Goal: Task Accomplishment & Management: Complete application form

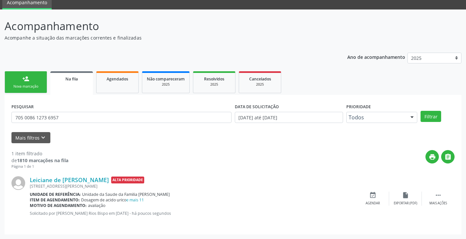
click at [35, 82] on link "person_add Nova marcação" at bounding box center [26, 82] width 42 height 22
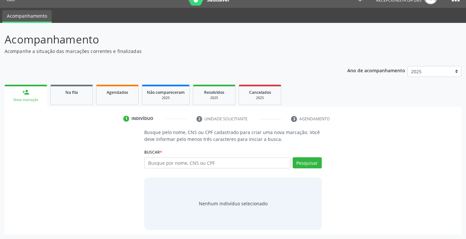
scroll to position [13, 0]
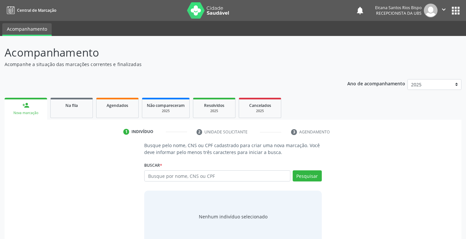
click at [175, 180] on input "text" at bounding box center [217, 175] width 146 height 11
type input "700302482856940"
click at [308, 174] on button "Pesquisar" at bounding box center [306, 175] width 29 height 11
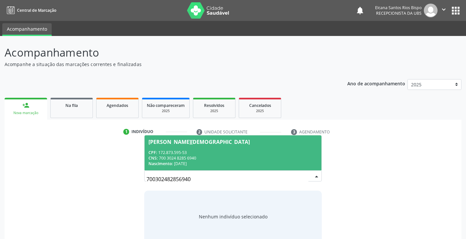
click at [183, 157] on div "CNS: 700 3024 8285 6940" at bounding box center [232, 158] width 169 height 6
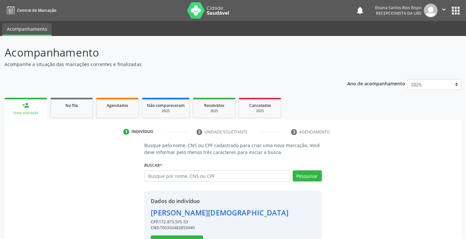
scroll to position [23, 0]
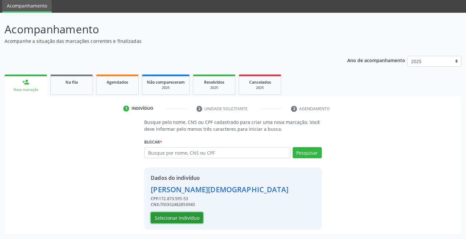
click at [188, 219] on button "Selecionar indivíduo" at bounding box center [177, 217] width 52 height 11
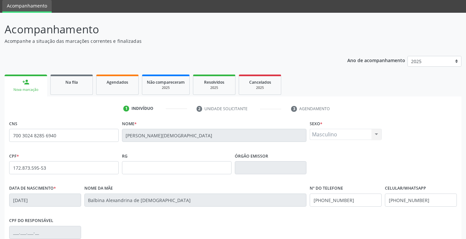
scroll to position [115, 0]
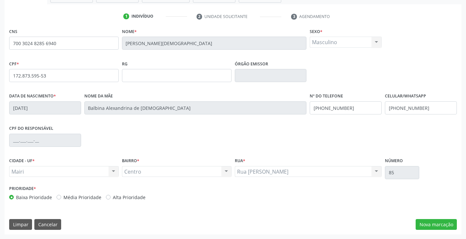
click at [114, 194] on label "Alta Prioridade" at bounding box center [129, 197] width 33 height 7
click at [110, 194] on input "Alta Prioridade" at bounding box center [108, 197] width 5 height 6
radio input "true"
click at [287, 106] on div "Data de nascimento * 1[DATE] Nome da mãe [PERSON_NAME] de Jesus Nº do Telefone …" at bounding box center [233, 107] width 450 height 32
type input "("
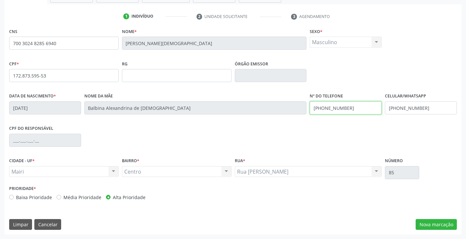
click at [306, 111] on div "Data de nascimento * [DATE] Nome da mãe [PERSON_NAME] de [DEMOGRAPHIC_DATA] Nº …" at bounding box center [233, 107] width 450 height 32
type input "[PHONE_NUMBER]"
drag, startPoint x: 428, startPoint y: 107, endPoint x: 379, endPoint y: 110, distance: 48.4
click at [379, 110] on div "Data de nascimento * [DATE] Nome da mãe [PERSON_NAME] de [DEMOGRAPHIC_DATA] Nº …" at bounding box center [233, 107] width 450 height 32
paste input "67) 99815-3625"
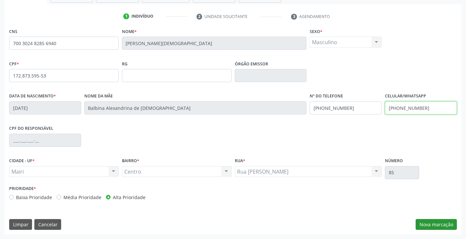
type input "[PHONE_NUMBER]"
click at [438, 225] on button "Nova marcação" at bounding box center [435, 224] width 41 height 11
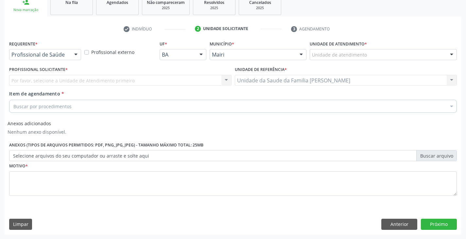
scroll to position [103, 0]
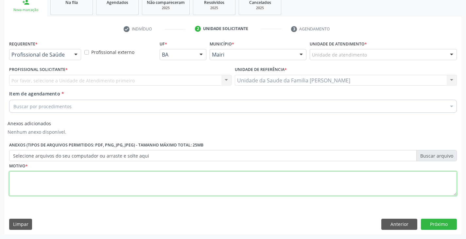
click at [47, 180] on textarea at bounding box center [232, 183] width 447 height 25
paste textarea "[PHONE_NUMBER]"
type textarea "[PHONE_NUMBER]"
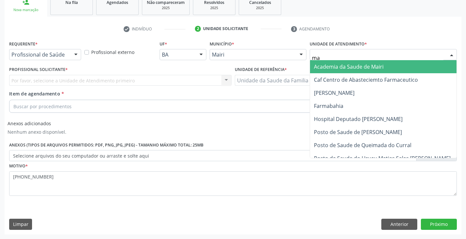
type input "mar"
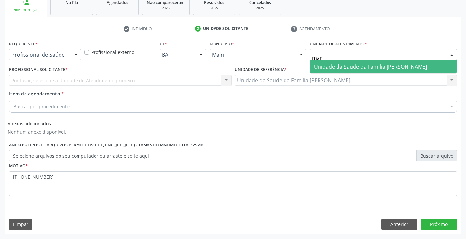
click at [327, 66] on span "Unidade da Saude da Familia [PERSON_NAME]" at bounding box center [370, 66] width 113 height 7
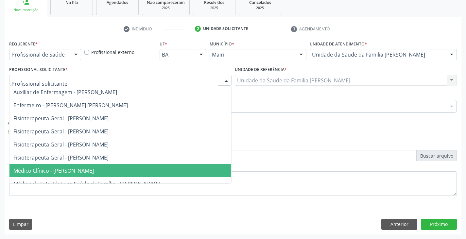
click at [46, 169] on span "Médico Clínico - [PERSON_NAME]" at bounding box center [53, 170] width 80 height 7
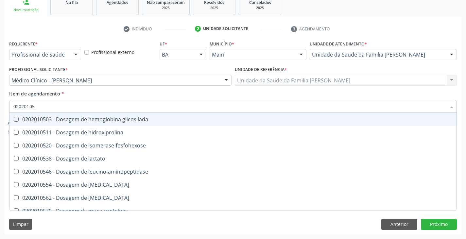
type input "020201050"
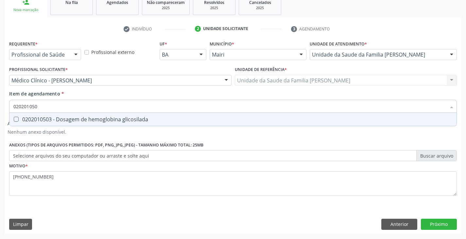
click at [37, 120] on div "0202010503 - Dosagem de hemoglobina glicosilada" at bounding box center [232, 119] width 439 height 5
checkbox glicosilada "true"
type input "020201050"
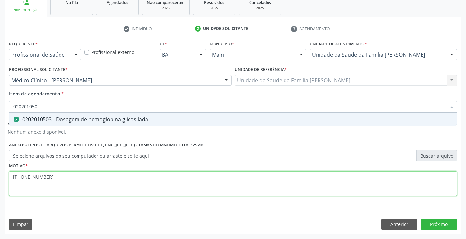
click at [61, 181] on div "Requerente * Profissional de Saúde Profissional de Saúde Paciente Nenhum result…" at bounding box center [232, 122] width 447 height 166
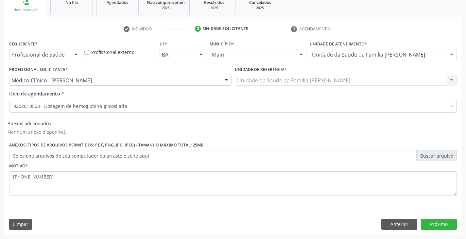
click at [50, 110] on div "0202010503 - Dosagem de hemoglobina glicosilada" at bounding box center [232, 106] width 447 height 13
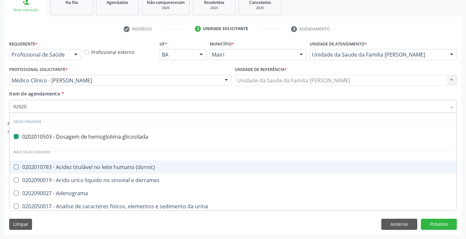
type input "020203"
checkbox glicosilada "false"
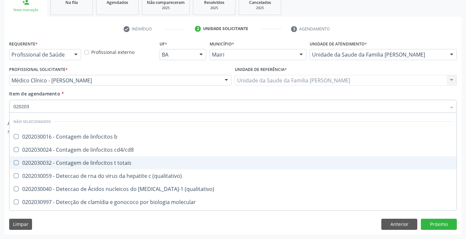
type input "0202038"
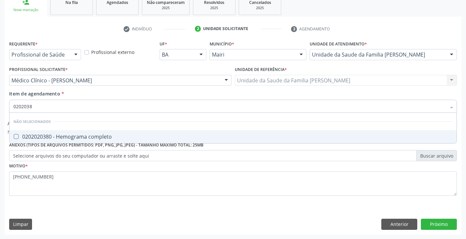
click at [43, 138] on div "0202020380 - Hemograma completo" at bounding box center [232, 136] width 439 height 5
checkbox completo "true"
type input "020203"
checkbox completo "false"
type input "02020"
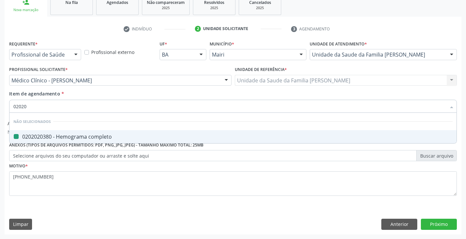
checkbox completo "true"
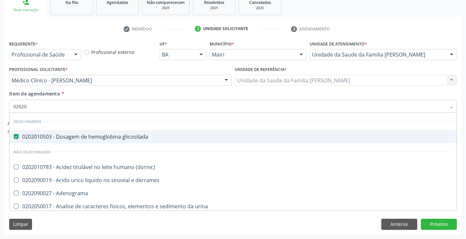
type input "0202"
checkbox completo "false"
checkbox \(western-blot\) "true"
type input "02020"
checkbox acilcarnitinas "true"
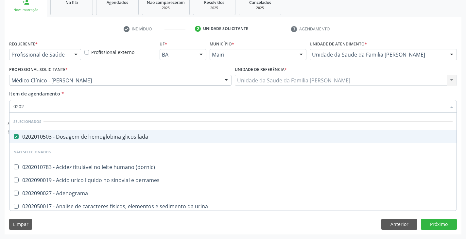
checkbox completo "false"
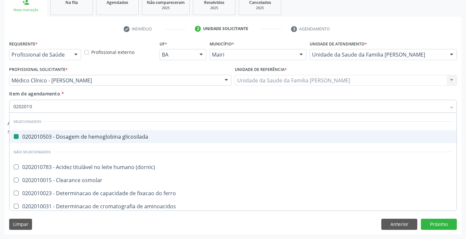
type input "02020102"
checkbox glicosilada "false"
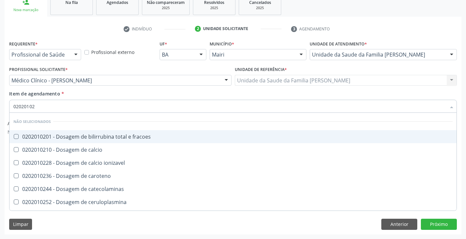
type input "020201029"
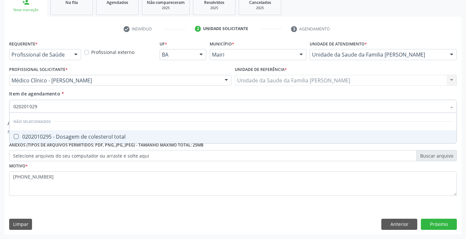
click at [43, 138] on div "0202010295 - Dosagem de colesterol total" at bounding box center [232, 136] width 439 height 5
checkbox total "true"
type input "02020102"
checkbox total "false"
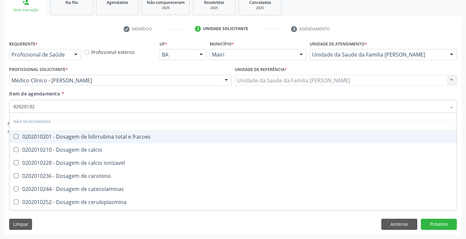
type input "020201028"
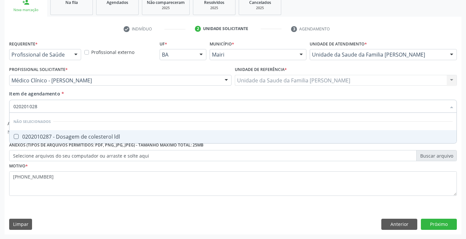
click at [43, 138] on div "0202010287 - Dosagem de colesterol ldl" at bounding box center [232, 136] width 439 height 5
checkbox ldl "true"
type input "02020102"
checkbox ldl "false"
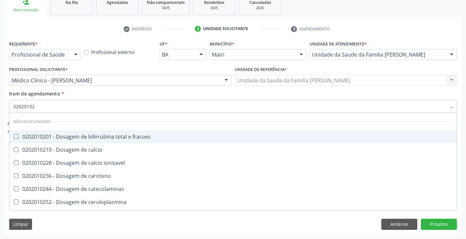
type input "020201027"
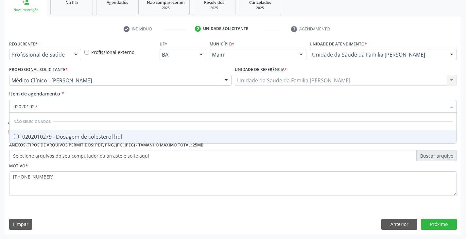
click at [43, 138] on div "0202010279 - Dosagem de colesterol hdl" at bounding box center [232, 136] width 439 height 5
checkbox hdl "true"
type input "02020102"
checkbox hdl "false"
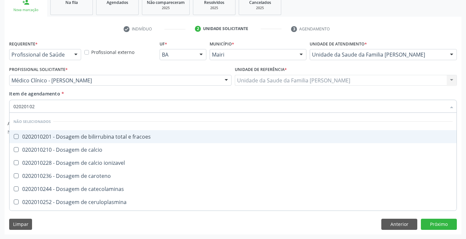
type input "0202010"
checkbox fracoes "true"
checkbox hdl "false"
checkbox ldl "false"
checkbox total "false"
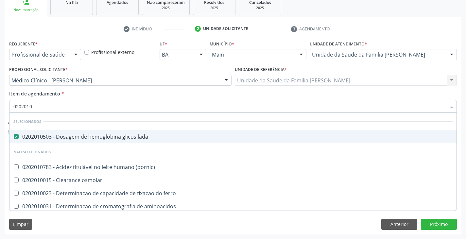
type input "02020106"
checkbox glicosilada "false"
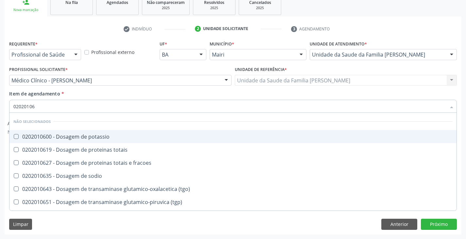
type input "020201067"
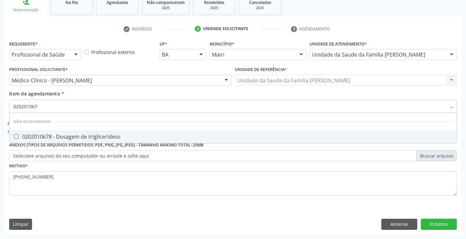
click at [43, 138] on div "0202010678 - Dosagem de triglicerideos" at bounding box center [232, 136] width 439 height 5
checkbox triglicerideos "true"
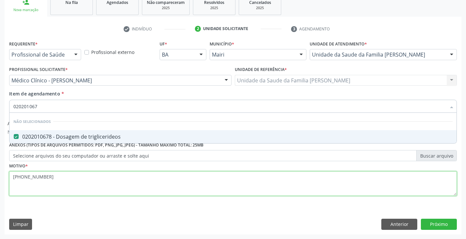
click at [58, 178] on div "Requerente * Profissional de Saúde Profissional de Saúde Paciente Nenhum result…" at bounding box center [232, 122] width 447 height 166
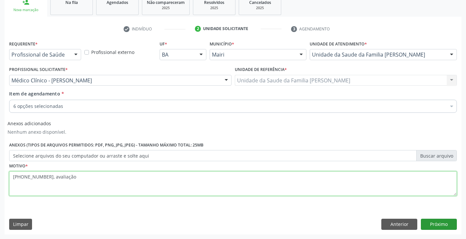
type textarea "[PHONE_NUMBER], avaliação"
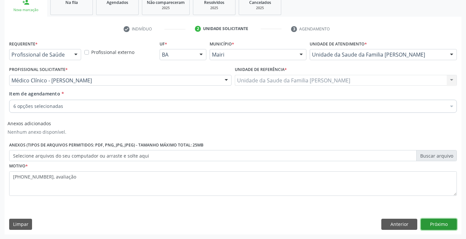
click at [437, 225] on button "Próximo" at bounding box center [438, 224] width 36 height 11
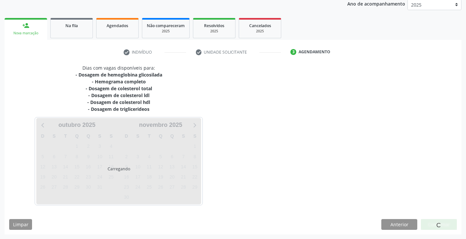
scroll to position [99, 0]
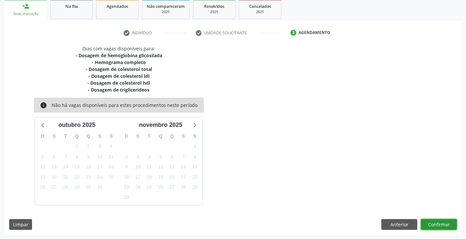
click at [446, 226] on button "Confirmar" at bounding box center [438, 224] width 36 height 11
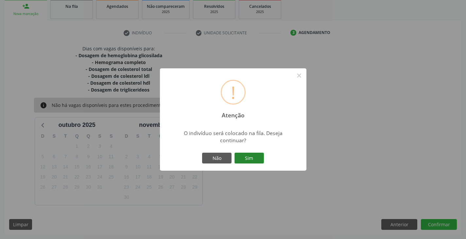
click at [242, 156] on button "Sim" at bounding box center [248, 158] width 29 height 11
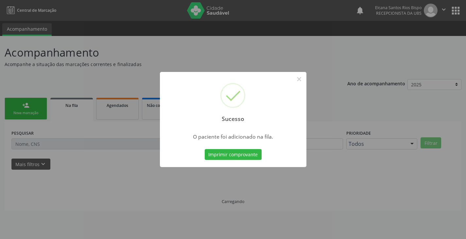
scroll to position [0, 0]
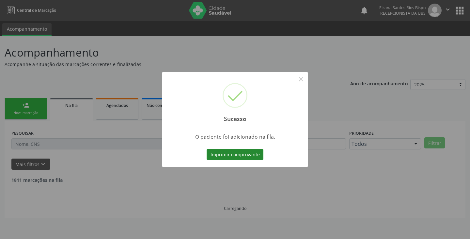
click at [254, 153] on button "Imprimir comprovante" at bounding box center [235, 154] width 57 height 11
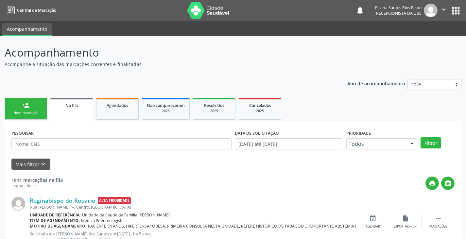
click at [30, 113] on div "Nova marcação" at bounding box center [25, 112] width 33 height 5
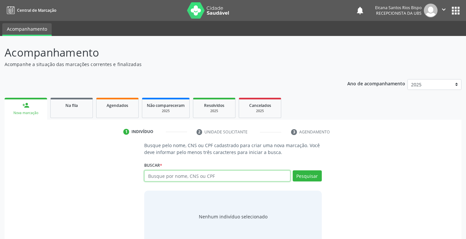
click at [184, 178] on input "text" at bounding box center [217, 175] width 146 height 11
type input "700302482856940"
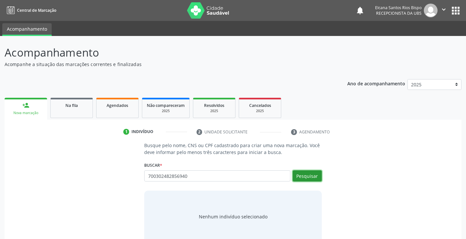
click at [310, 177] on button "Pesquisar" at bounding box center [306, 175] width 29 height 11
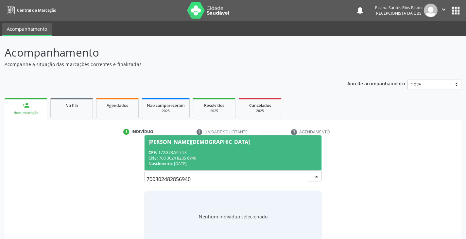
click at [171, 157] on div "CNS: 700 3024 8285 6940" at bounding box center [232, 158] width 169 height 6
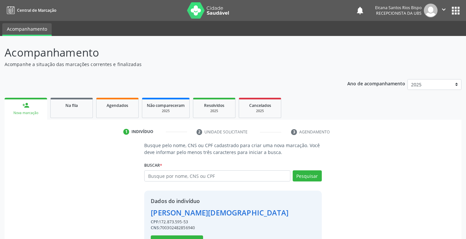
scroll to position [23, 0]
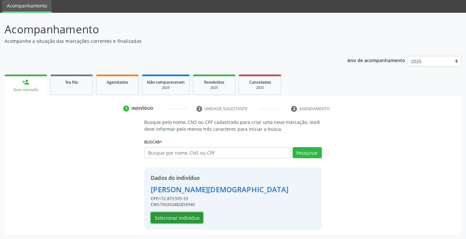
click at [192, 221] on button "Selecionar indivíduo" at bounding box center [177, 217] width 52 height 11
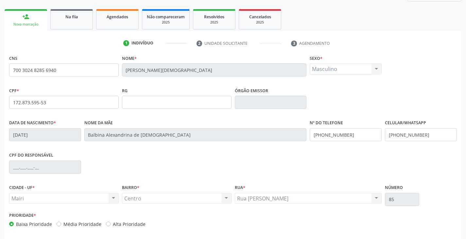
scroll to position [115, 0]
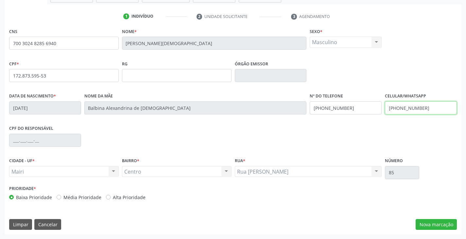
drag, startPoint x: 424, startPoint y: 106, endPoint x: 377, endPoint y: 111, distance: 47.3
click at [377, 111] on div "Data de nascimento * [DATE] Nome da mãe [PERSON_NAME] de Jesus Nº do Telefone […" at bounding box center [233, 107] width 450 height 32
paste input "67) 99815-3625"
type input "[PHONE_NUMBER]"
click at [302, 105] on div "Data de nascimento * [DATE] Nome da mãe [PERSON_NAME] de Jesus Nº do Telefone […" at bounding box center [233, 107] width 450 height 32
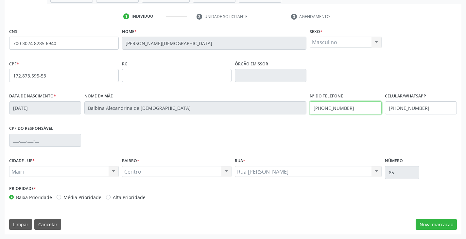
paste input "67) 99815-3625"
type input "[PHONE_NUMBER]"
click at [129, 196] on label "Alta Prioridade" at bounding box center [129, 197] width 33 height 7
click at [110, 196] on input "Alta Prioridade" at bounding box center [108, 197] width 5 height 6
radio input "true"
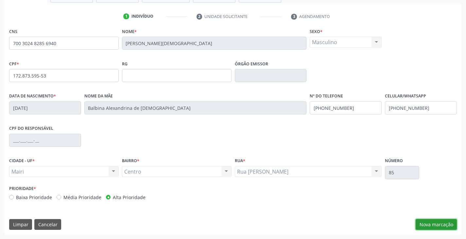
click at [430, 222] on button "Nova marcação" at bounding box center [435, 224] width 41 height 11
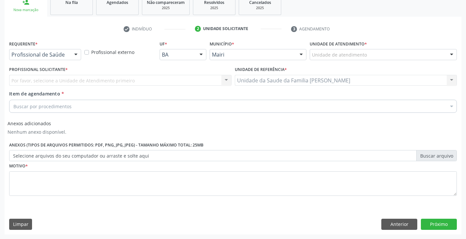
scroll to position [103, 0]
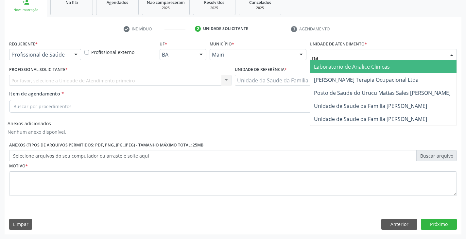
type input "n"
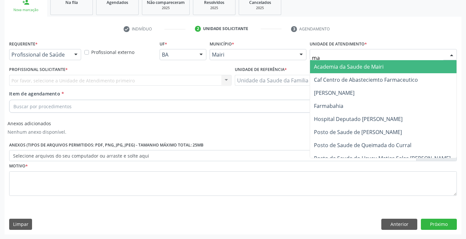
type input "mar"
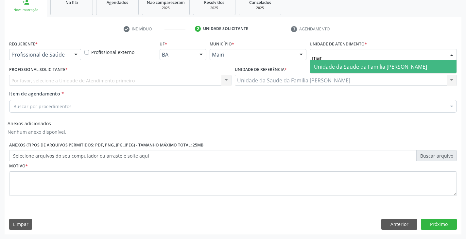
click at [338, 68] on span "Unidade da Saude da Familia [PERSON_NAME]" at bounding box center [370, 66] width 113 height 7
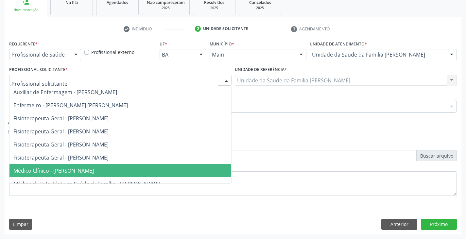
click at [45, 167] on span "Médico Clínico - [PERSON_NAME]" at bounding box center [53, 170] width 80 height 7
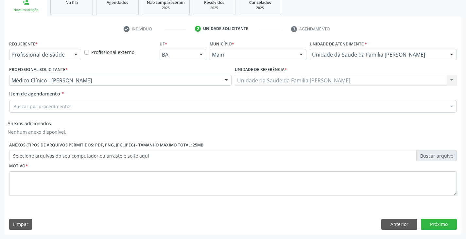
click at [13, 106] on input "Item de agendamento *" at bounding box center [13, 106] width 0 height 13
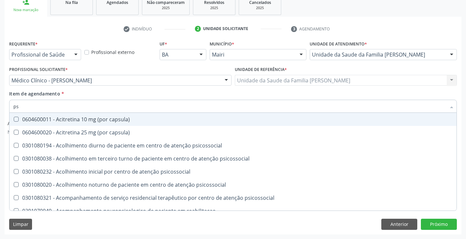
type input "psa"
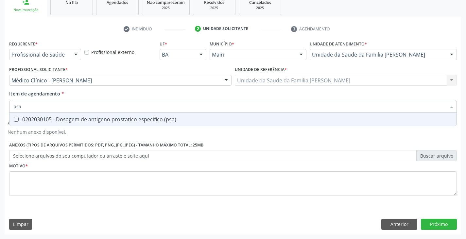
click at [50, 121] on div "0202030105 - Dosagem de antigeno prostatico especifico (psa)" at bounding box center [232, 119] width 439 height 5
checkbox \(psa\) "true"
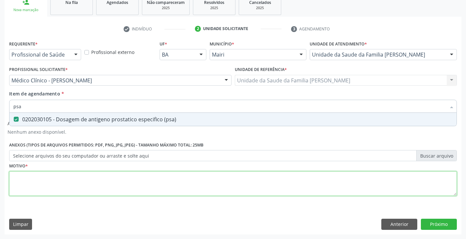
click at [45, 179] on div "Requerente * Profissional de Saúde Profissional de Saúde Paciente Nenhum result…" at bounding box center [232, 122] width 447 height 166
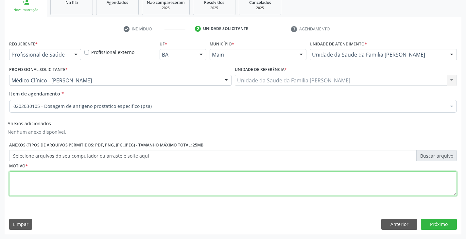
paste textarea "[PHONE_NUMBER]"
type textarea "[PHONE_NUMBER], avaliação"
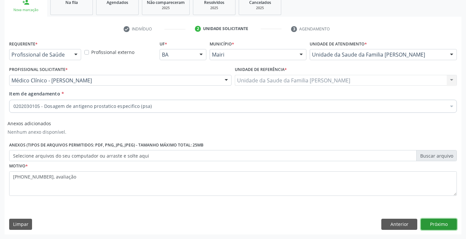
click at [444, 223] on button "Próximo" at bounding box center [438, 224] width 36 height 11
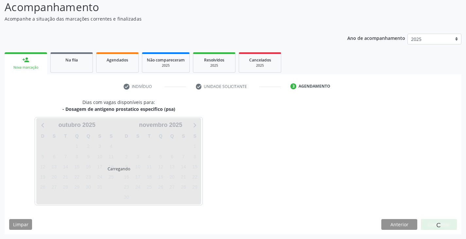
scroll to position [65, 0]
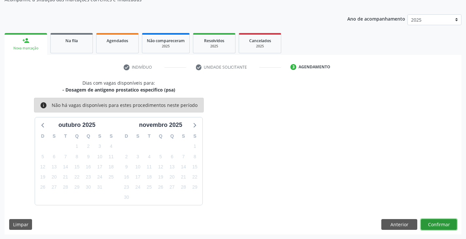
click at [447, 220] on button "Confirmar" at bounding box center [438, 224] width 36 height 11
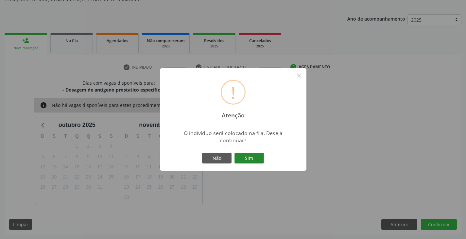
click at [250, 158] on button "Sim" at bounding box center [248, 158] width 29 height 11
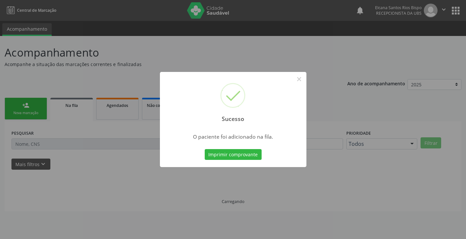
scroll to position [0, 0]
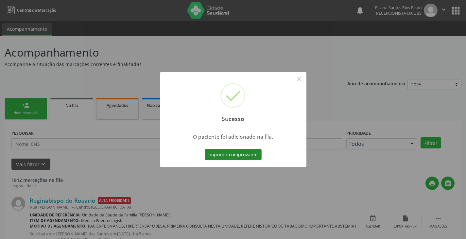
click at [241, 152] on button "Imprimir comprovante" at bounding box center [233, 154] width 57 height 11
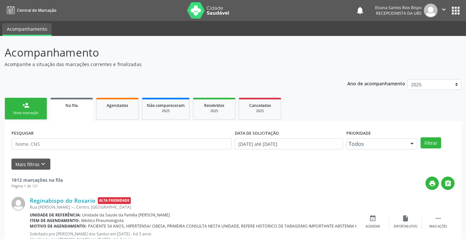
click at [14, 104] on link "person_add Nova marcação" at bounding box center [26, 109] width 42 height 22
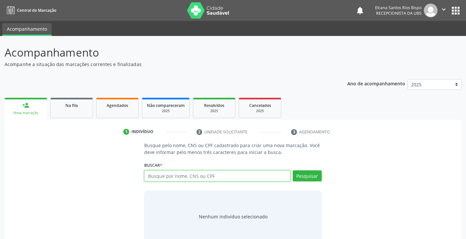
click at [219, 176] on input "text" at bounding box center [217, 175] width 146 height 11
type input "700403305370050"
click at [296, 175] on button "Pesquisar" at bounding box center [306, 175] width 29 height 11
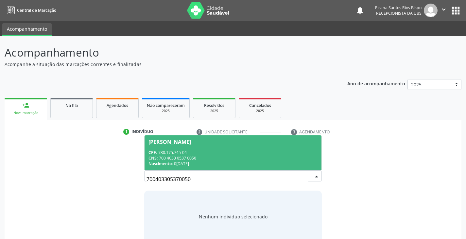
click at [167, 158] on div "CNS: 700 4033 0537 0050" at bounding box center [232, 158] width 169 height 6
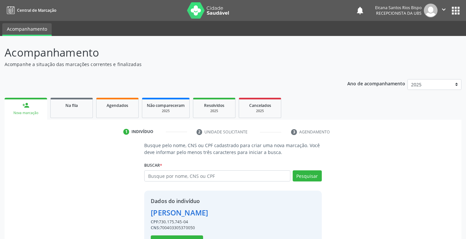
scroll to position [23, 0]
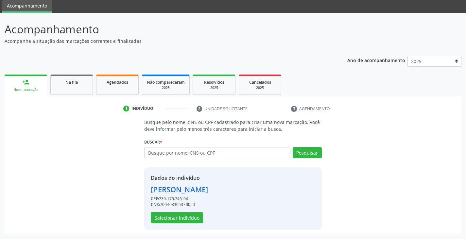
click at [183, 209] on div "Dados do indivíduo [PERSON_NAME] CPF: 730.175.745-04 CNS: 700403305370050 Selec…" at bounding box center [179, 198] width 57 height 49
click at [185, 216] on button "Selecionar indivíduo" at bounding box center [177, 217] width 52 height 11
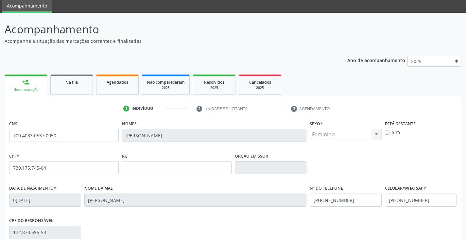
scroll to position [115, 0]
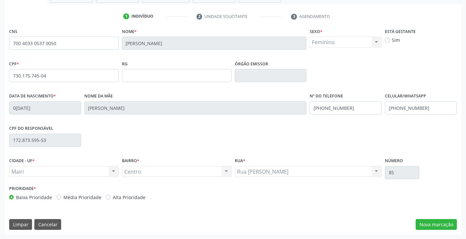
click at [122, 198] on label "Alta Prioridade" at bounding box center [129, 197] width 33 height 7
click at [110, 198] on input "Alta Prioridade" at bounding box center [108, 197] width 5 height 6
radio input "true"
click at [282, 107] on div "Data de nascimento * [DATE] Nome da mãe [PERSON_NAME] Nº do Telefone [PHONE_NUM…" at bounding box center [233, 107] width 450 height 32
paste input "67) 99815-3625"
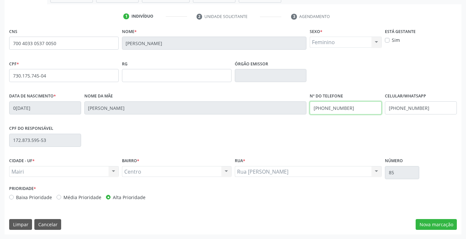
type input "[PHONE_NUMBER]"
drag, startPoint x: 426, startPoint y: 107, endPoint x: 382, endPoint y: 109, distance: 43.5
click at [382, 109] on div "Data de nascimento * 0[DATE] Nome da mãe [PERSON_NAME] Nº do Telefone [PHONE_NU…" at bounding box center [233, 107] width 450 height 32
paste input "67) 99815-3625"
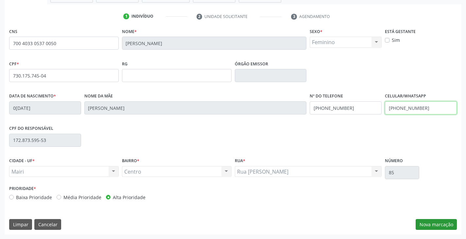
type input "[PHONE_NUMBER]"
click at [439, 224] on button "Nova marcação" at bounding box center [435, 224] width 41 height 11
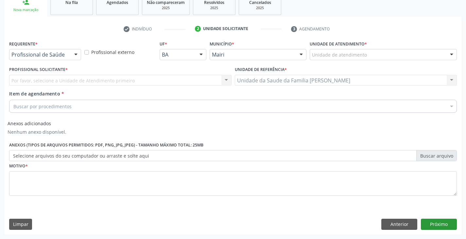
scroll to position [103, 0]
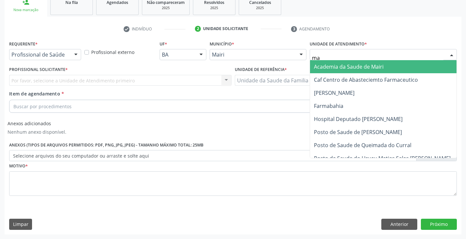
type input "mar"
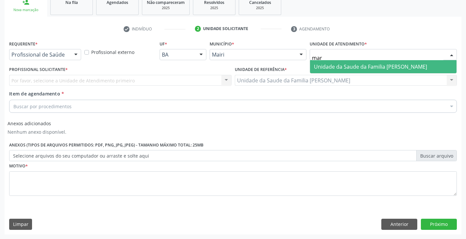
click at [342, 66] on span "Unidade da Saude da Familia [PERSON_NAME]" at bounding box center [370, 66] width 113 height 7
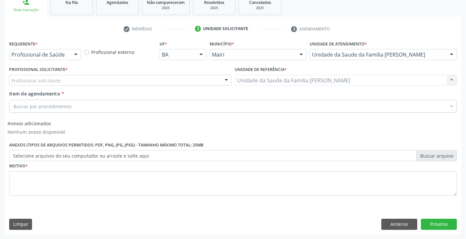
click at [25, 75] on div "Profissional solicitante" at bounding box center [120, 80] width 222 height 11
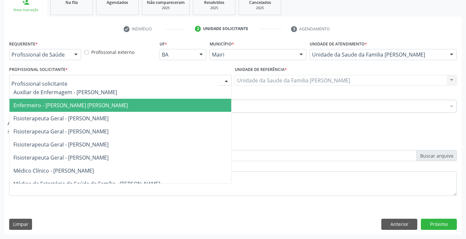
click at [66, 105] on span "Enfermeiro - [PERSON_NAME] [PERSON_NAME]" at bounding box center [70, 105] width 114 height 7
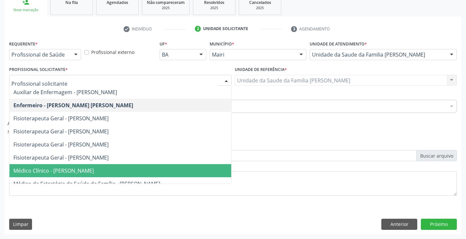
click at [69, 171] on span "Médico Clínico - [PERSON_NAME]" at bounding box center [53, 170] width 80 height 7
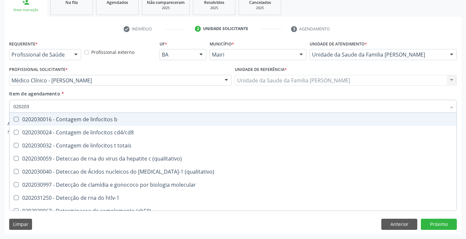
type input "0202038"
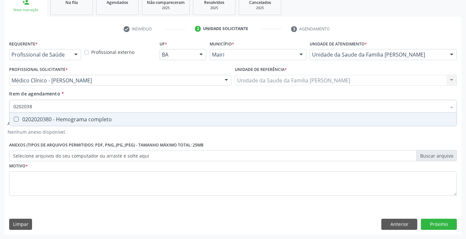
click at [67, 120] on div "0202020380 - Hemograma completo" at bounding box center [232, 119] width 439 height 5
checkbox completo "true"
type input "020203"
checkbox completo "false"
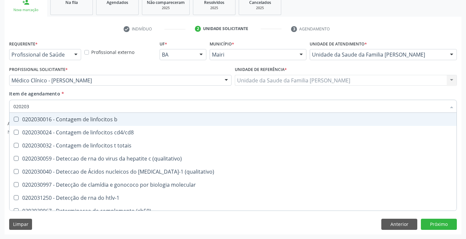
type input "02020"
checkbox completo "false"
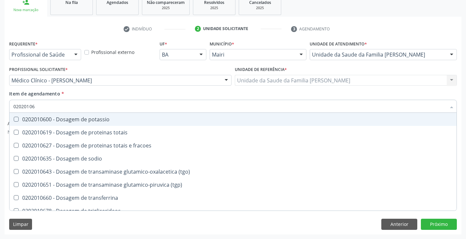
type input "020201067"
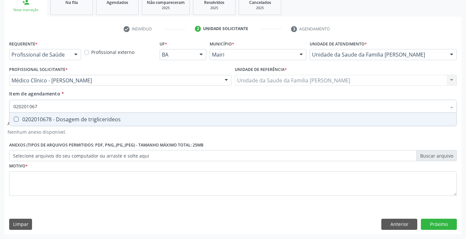
click at [67, 120] on div "0202010678 - Dosagem de triglicerideos" at bounding box center [232, 119] width 439 height 5
checkbox triglicerideos "true"
type input "02020106"
checkbox triglicerideos "false"
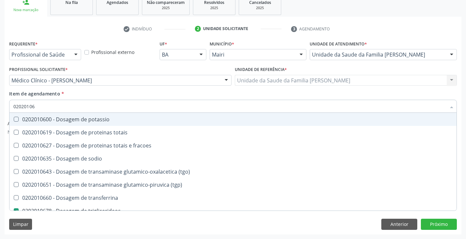
type input "0202010"
checkbox triglicerideos "false"
type input "020201050"
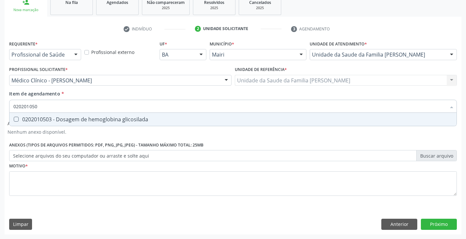
click at [67, 120] on div "0202010503 - Dosagem de hemoglobina glicosilada" at bounding box center [232, 119] width 439 height 5
checkbox glicosilada "true"
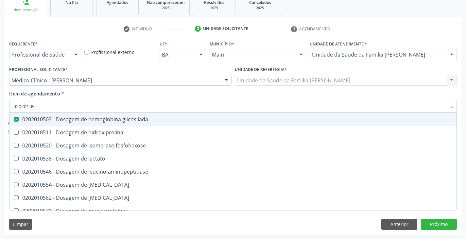
type input "0202010"
checkbox glicosilada "false"
type input "020201029"
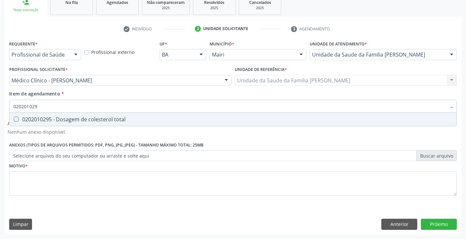
click at [67, 120] on div "0202010295 - Dosagem de colesterol total" at bounding box center [232, 119] width 439 height 5
checkbox total "true"
type input "02020102"
checkbox total "false"
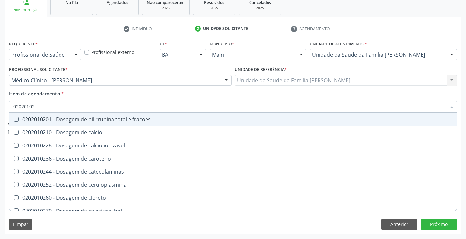
type input "020201028"
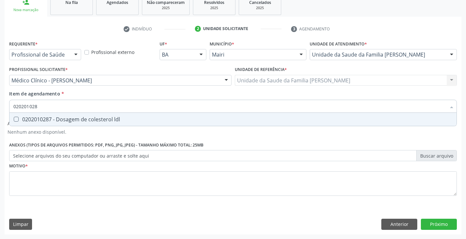
click at [67, 120] on div "0202010287 - Dosagem de colesterol ldl" at bounding box center [232, 119] width 439 height 5
checkbox ldl "true"
type input "02020102"
checkbox ldl "false"
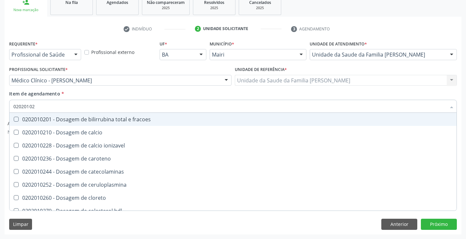
type input "020201027"
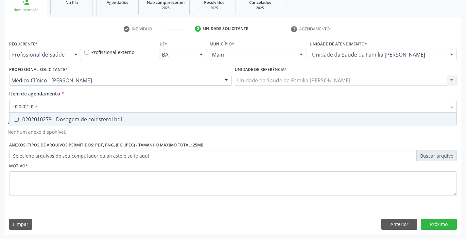
click at [67, 120] on div "0202010279 - Dosagem de colesterol hdl" at bounding box center [232, 119] width 439 height 5
checkbox hdl "true"
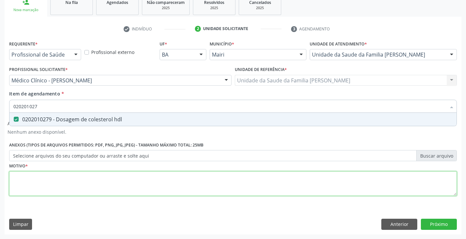
click at [57, 184] on div "Requerente * Profissional de Saúde Profissional de Saúde Paciente Nenhum result…" at bounding box center [232, 122] width 447 height 166
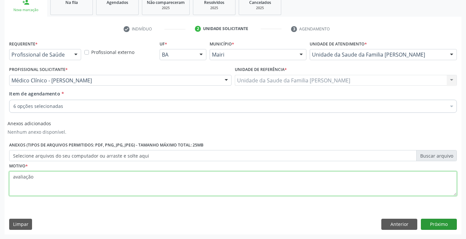
type textarea "avaliação"
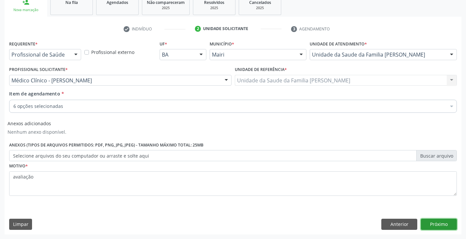
click at [437, 222] on button "Próximo" at bounding box center [438, 224] width 36 height 11
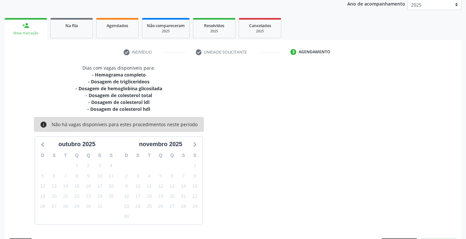
scroll to position [99, 0]
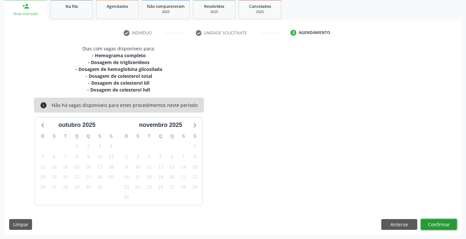
click at [438, 227] on button "Confirmar" at bounding box center [438, 224] width 36 height 11
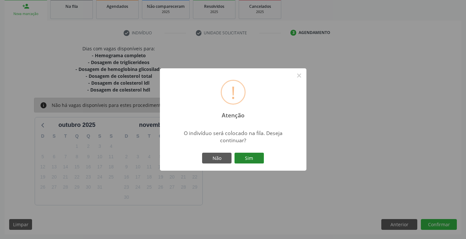
click at [248, 158] on button "Sim" at bounding box center [248, 158] width 29 height 11
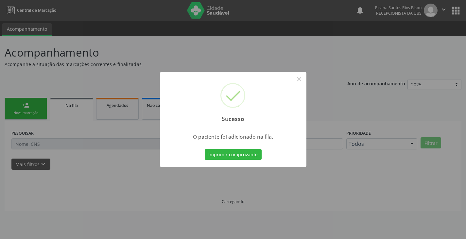
scroll to position [0, 0]
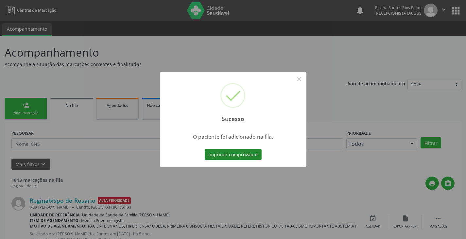
click at [247, 154] on button "Imprimir comprovante" at bounding box center [233, 154] width 57 height 11
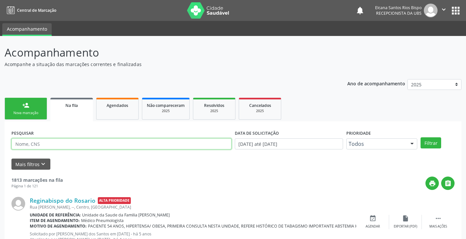
click at [74, 144] on input "text" at bounding box center [121, 143] width 220 height 11
paste input "[PHONE_NUMBER]"
drag, startPoint x: 58, startPoint y: 146, endPoint x: 0, endPoint y: 137, distance: 58.5
paste input "700 4033 0537 0050"
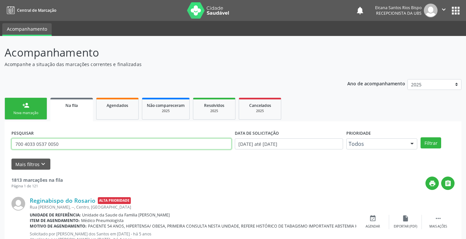
type input "700 4033 0537 0050"
click at [420, 137] on button "Filtrar" at bounding box center [430, 142] width 21 height 11
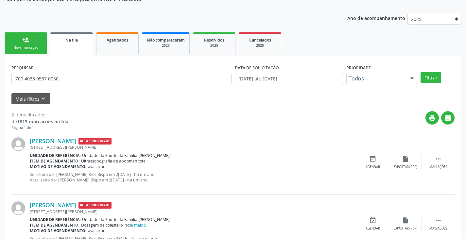
scroll to position [91, 0]
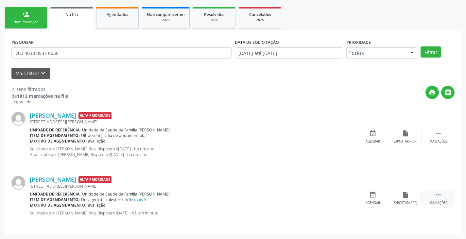
click at [442, 194] on div " Mais ações" at bounding box center [437, 198] width 33 height 14
click at [406, 195] on icon "edit" at bounding box center [404, 194] width 7 height 7
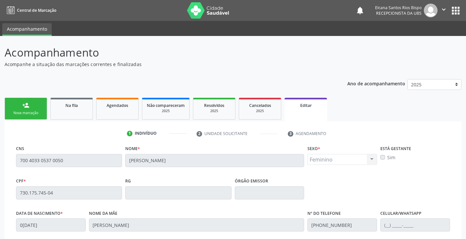
scroll to position [124, 0]
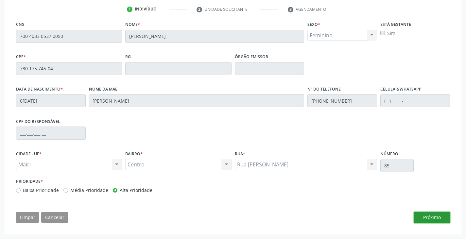
click at [436, 217] on button "Próximo" at bounding box center [432, 217] width 36 height 11
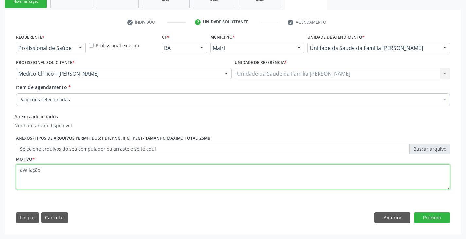
click at [124, 176] on textarea "avaliação" at bounding box center [233, 176] width 434 height 25
paste textarea "700 4033 0537 0050"
click at [49, 168] on textarea "avaliação, [PHONE_NUMBER]" at bounding box center [233, 176] width 434 height 25
click at [41, 170] on textarea "avaliação, 67)99815-3625" at bounding box center [233, 176] width 434 height 25
type textarea "avaliação,[PHONE_NUMBER]"
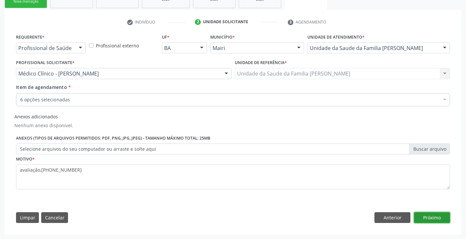
click at [436, 214] on button "Próximo" at bounding box center [432, 217] width 36 height 11
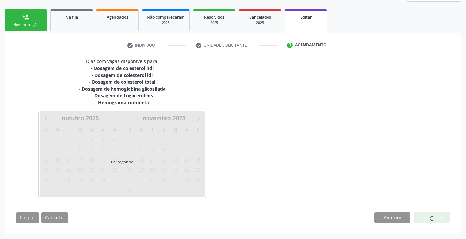
scroll to position [107, 0]
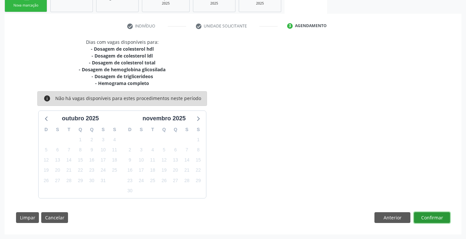
click at [439, 220] on button "Confirmar" at bounding box center [432, 217] width 36 height 11
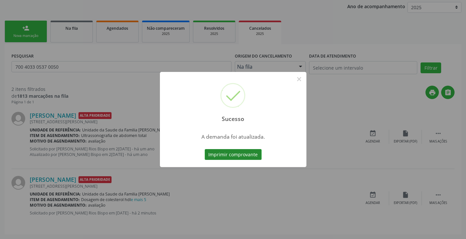
scroll to position [0, 0]
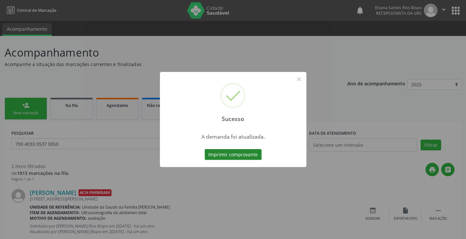
click at [225, 157] on button "Imprimir comprovante" at bounding box center [233, 154] width 57 height 11
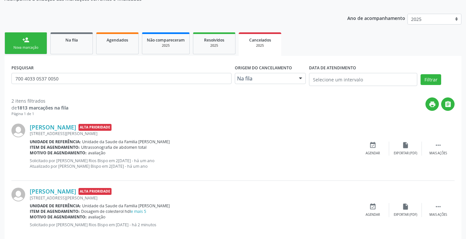
scroll to position [77, 0]
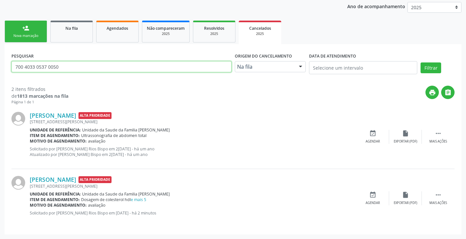
click at [83, 64] on input "700 4033 0537 0050" at bounding box center [121, 66] width 220 height 11
click at [420, 62] on button "Filtrar" at bounding box center [430, 67] width 21 height 11
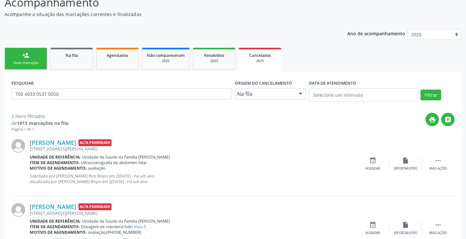
scroll to position [0, 0]
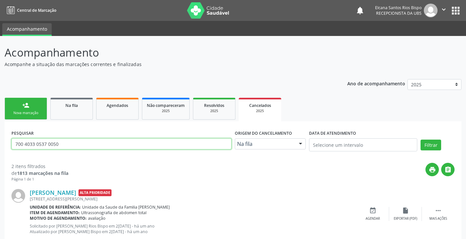
drag, startPoint x: 67, startPoint y: 140, endPoint x: 0, endPoint y: 144, distance: 66.8
click at [0, 144] on div "Acompanhamento Acompanhe a situação das marcações correntes e finalizadas Relat…" at bounding box center [233, 179] width 466 height 286
paste input "3024 8285 694"
type input "700 3024 8285 6940"
click at [420, 139] on button "Filtrar" at bounding box center [430, 144] width 21 height 11
